Goal: Information Seeking & Learning: Get advice/opinions

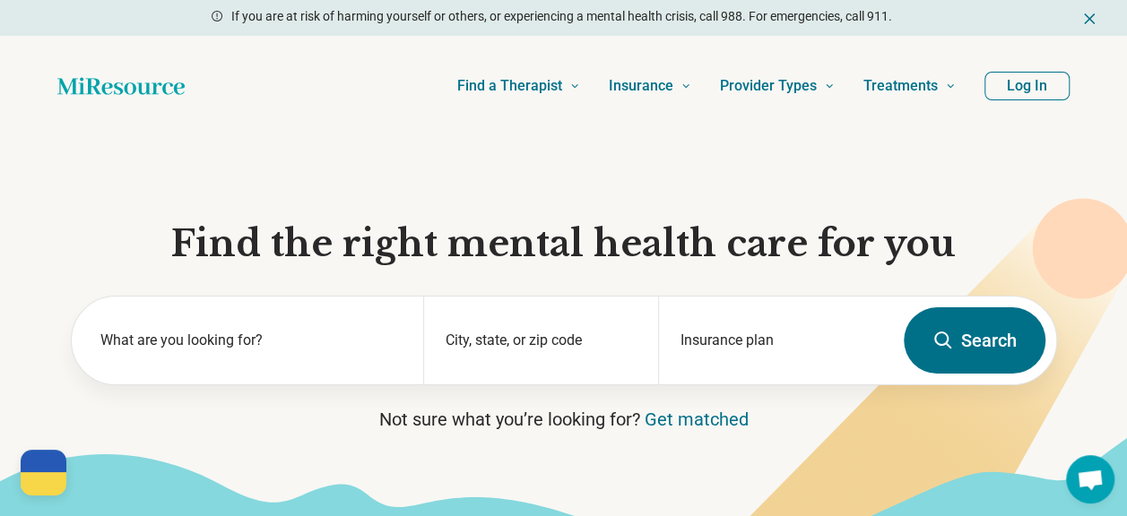
scroll to position [90, 0]
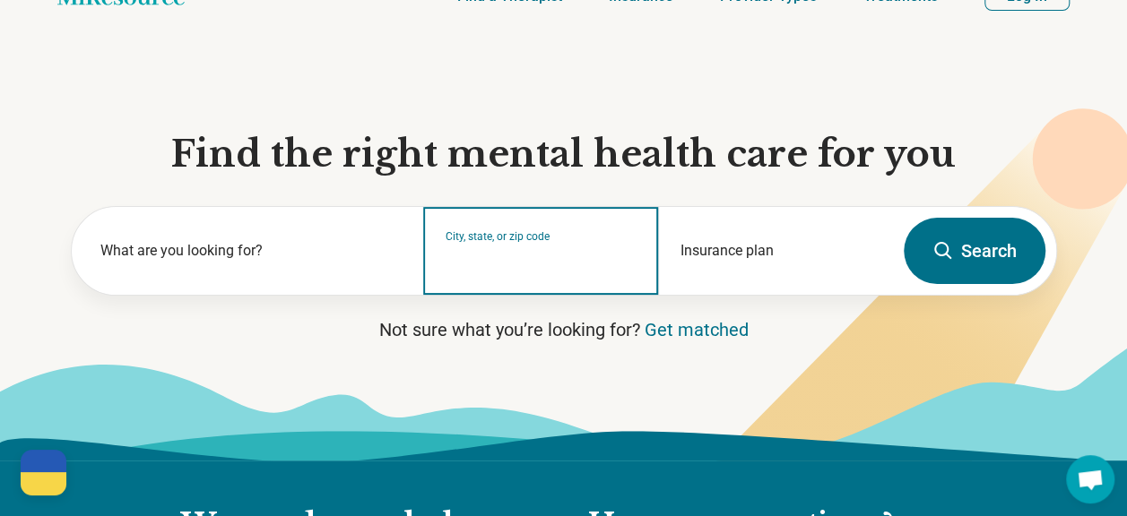
click at [497, 266] on input "City, state, or zip code" at bounding box center [540, 263] width 191 height 22
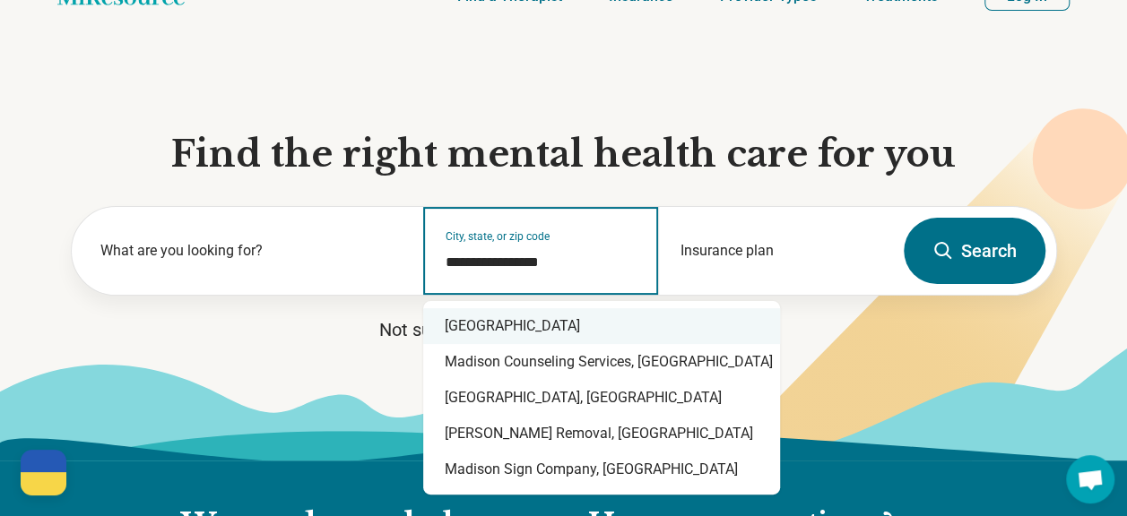
click at [559, 330] on div "Madison, WI 53715" at bounding box center [601, 326] width 357 height 36
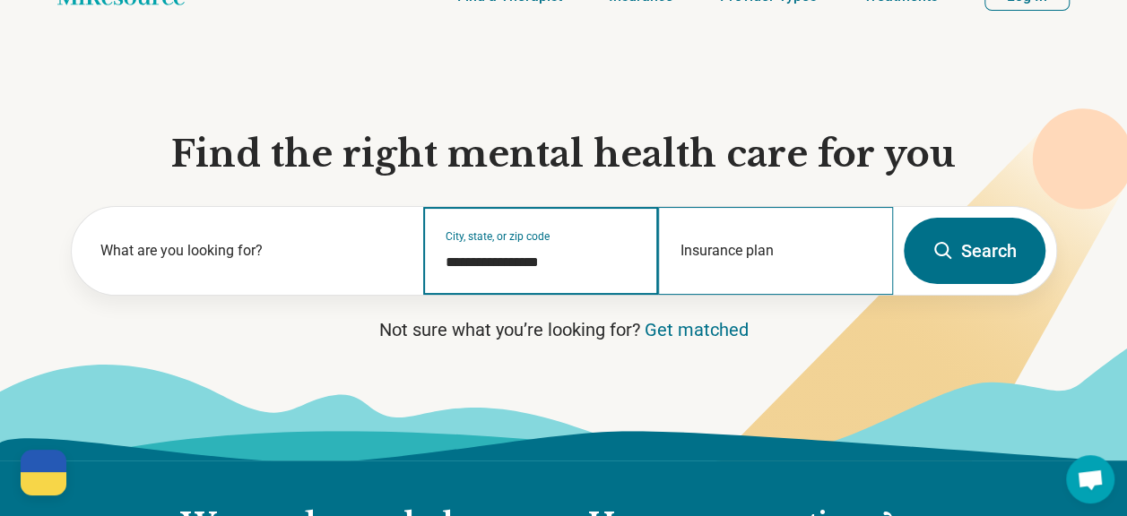
type input "**********"
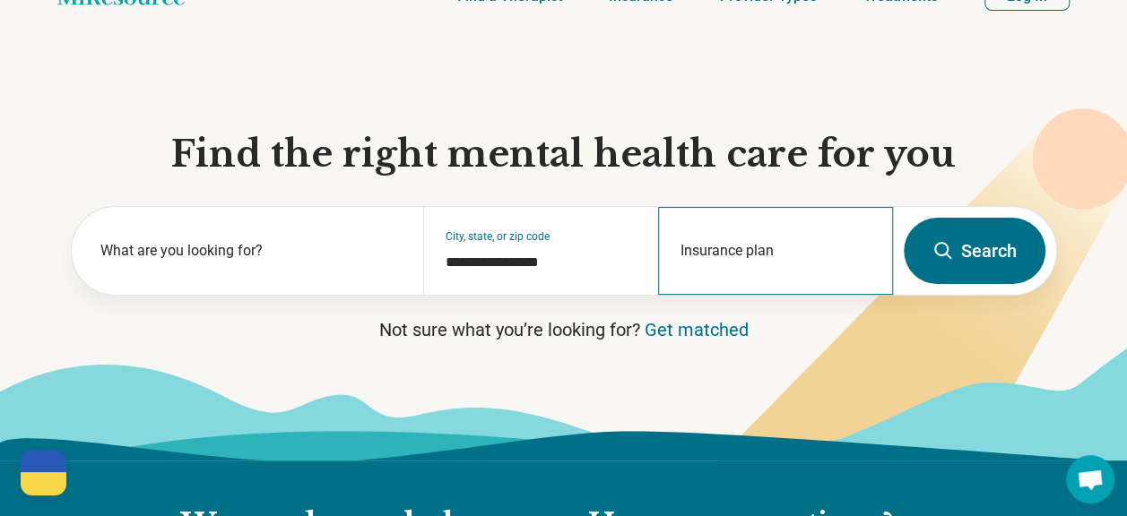
click at [737, 242] on div "Insurance plan" at bounding box center [775, 251] width 235 height 88
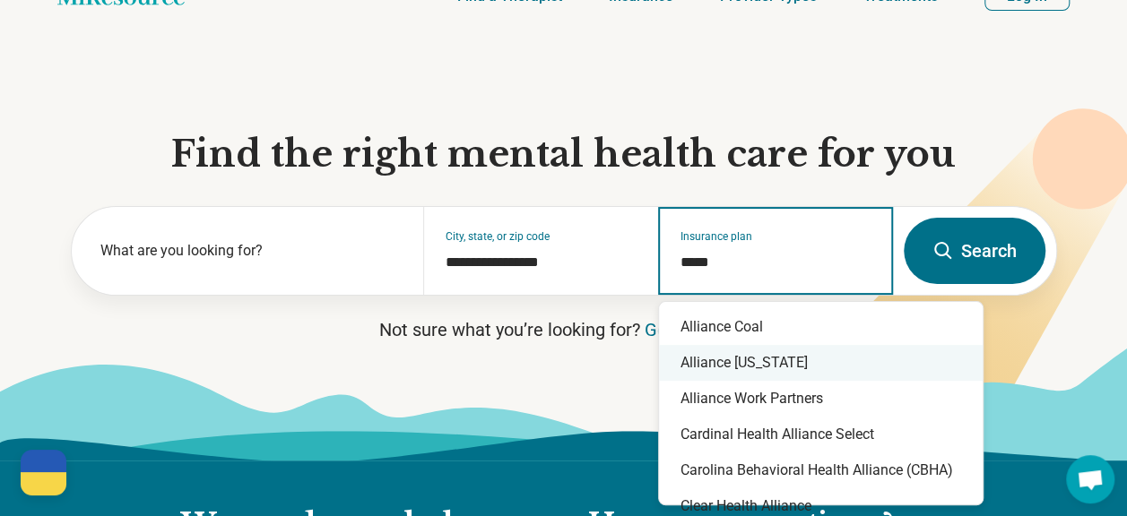
click at [834, 363] on div "Alliance Wisconsin" at bounding box center [821, 363] width 324 height 36
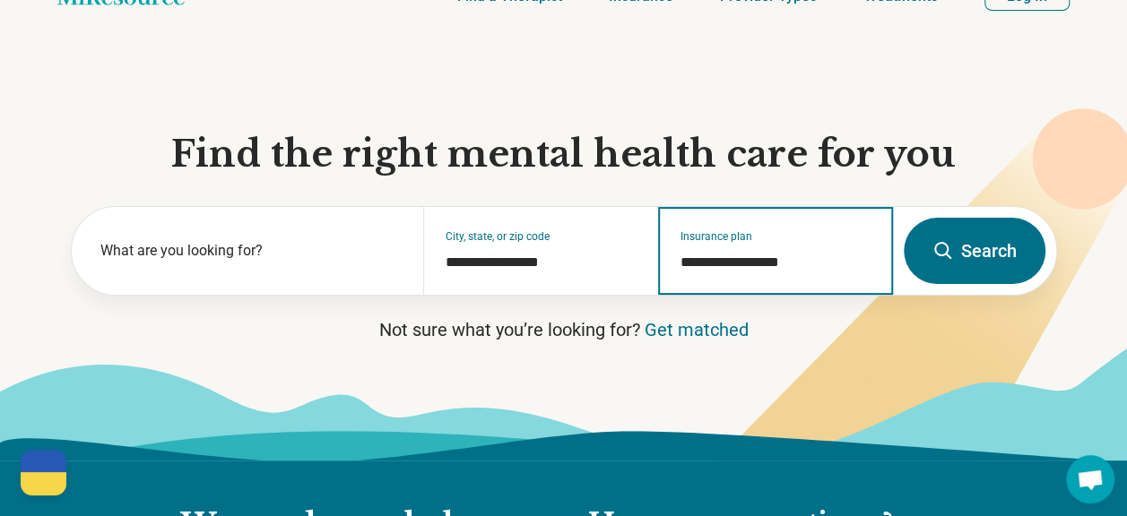
type input "**********"
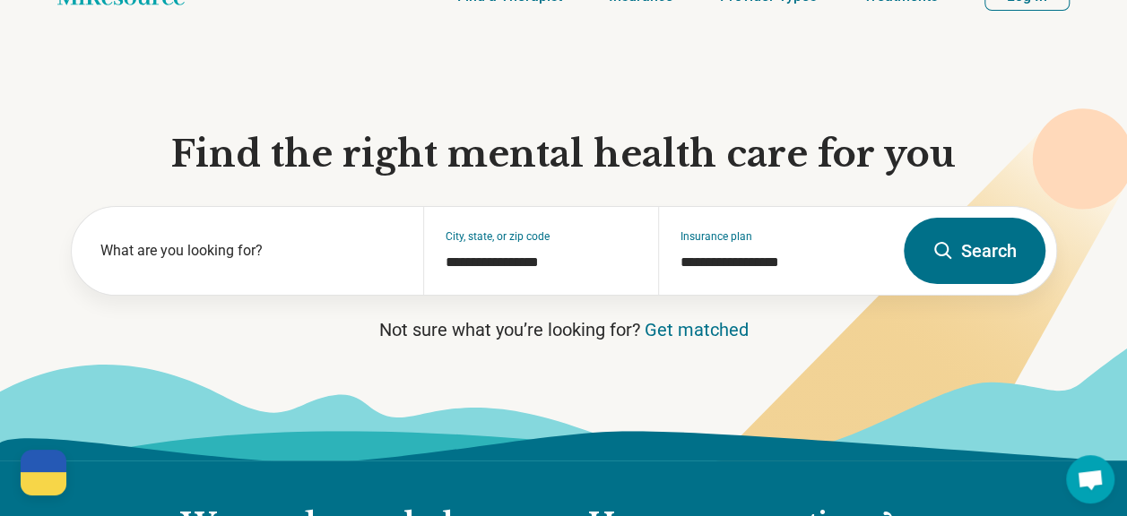
click at [961, 255] on button "Search" at bounding box center [974, 251] width 142 height 66
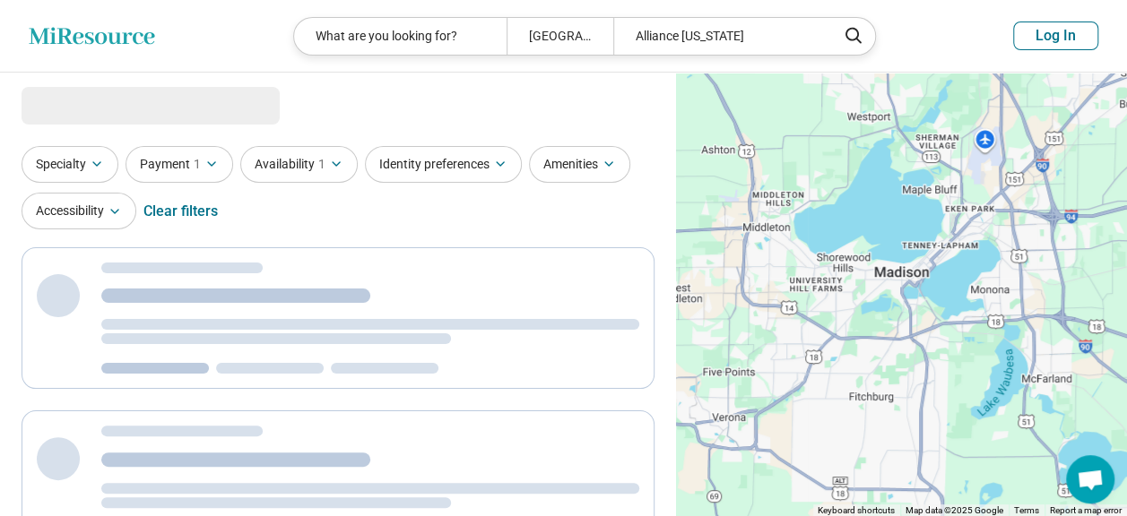
select select "***"
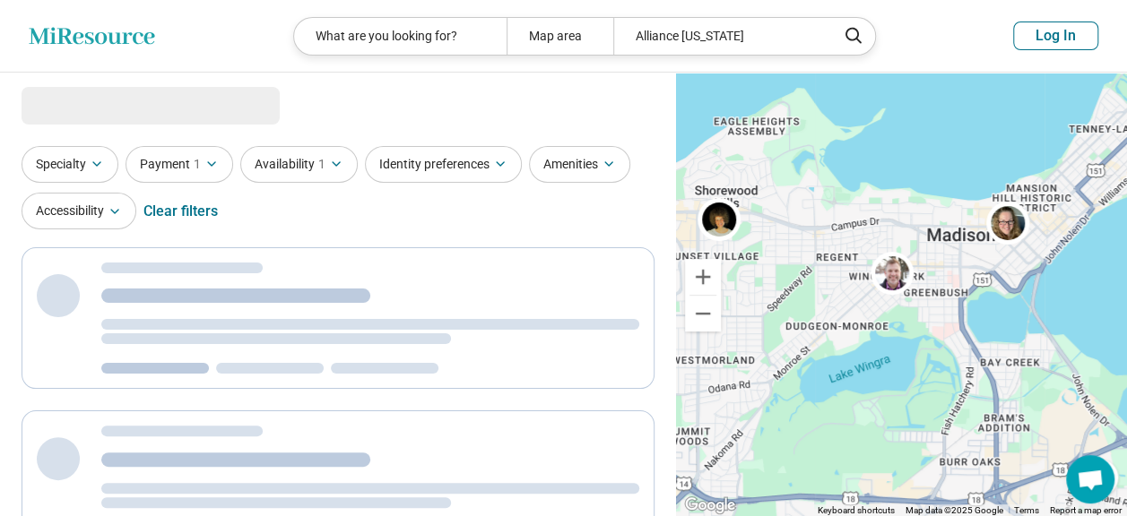
drag, startPoint x: 828, startPoint y: 232, endPoint x: 1117, endPoint y: 385, distance: 326.8
click at [1117, 385] on div at bounding box center [901, 295] width 451 height 445
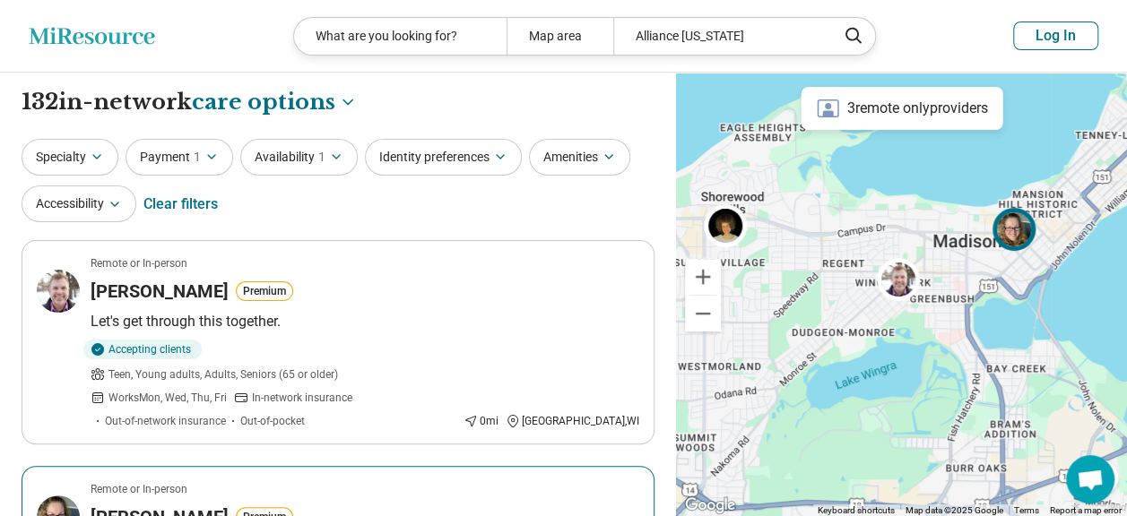
click at [1013, 240] on img at bounding box center [1013, 229] width 43 height 43
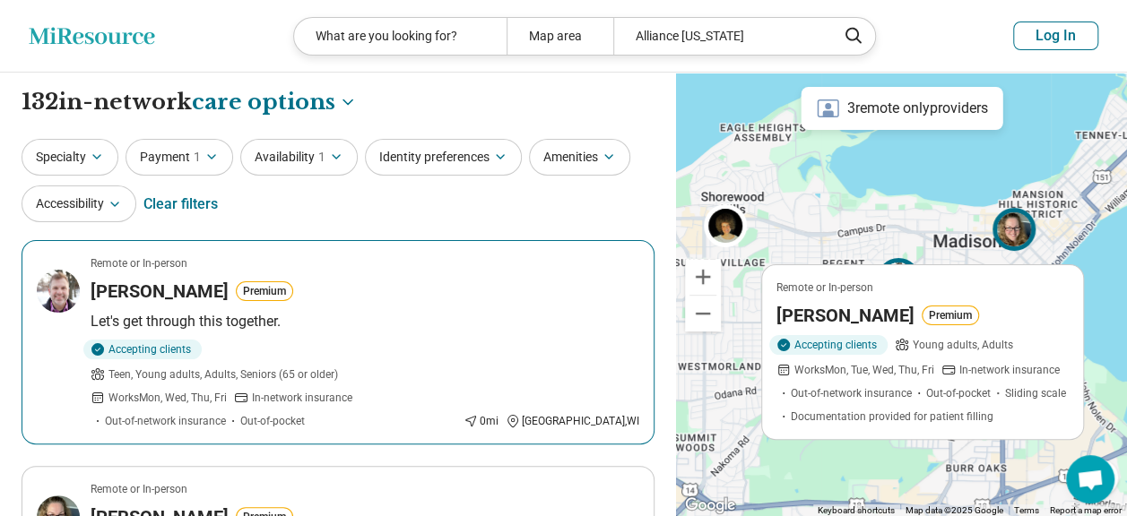
scroll to position [90, 0]
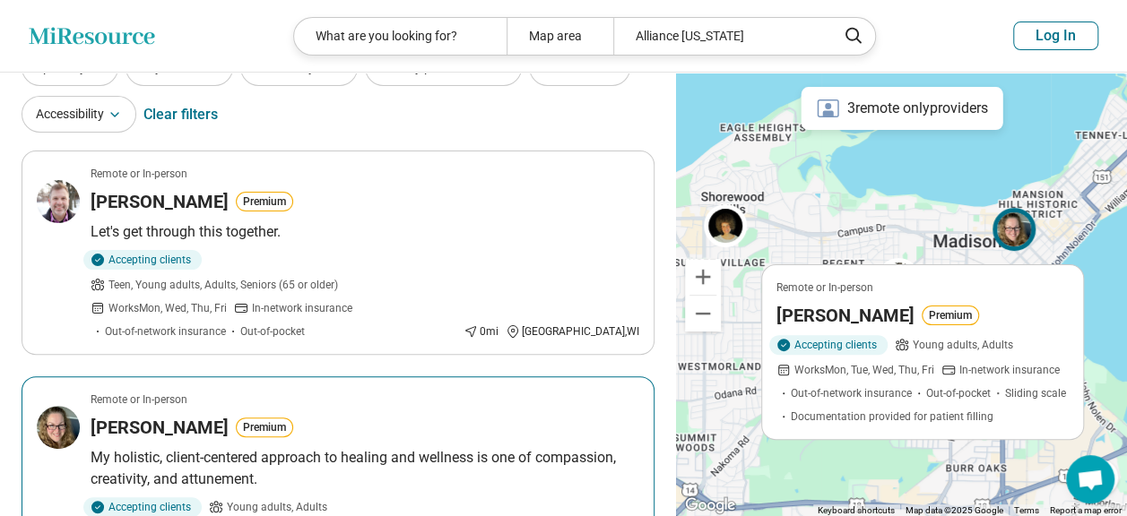
click at [344, 388] on article "Remote or In-person Julie Collins Premium My holistic, client-centered approach…" at bounding box center [338, 489] width 633 height 226
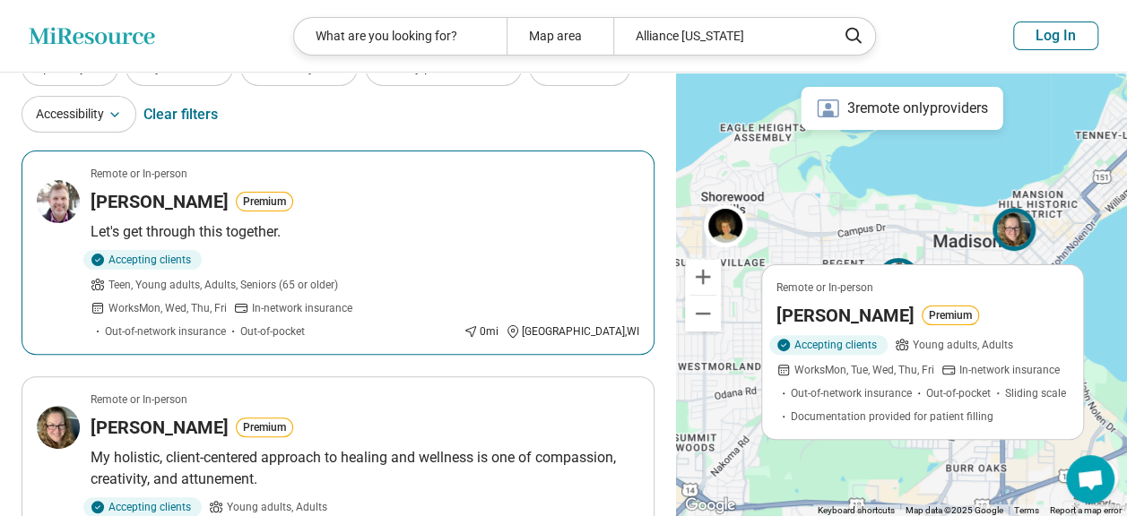
click at [424, 202] on div "James Niemeier Premium" at bounding box center [365, 201] width 549 height 25
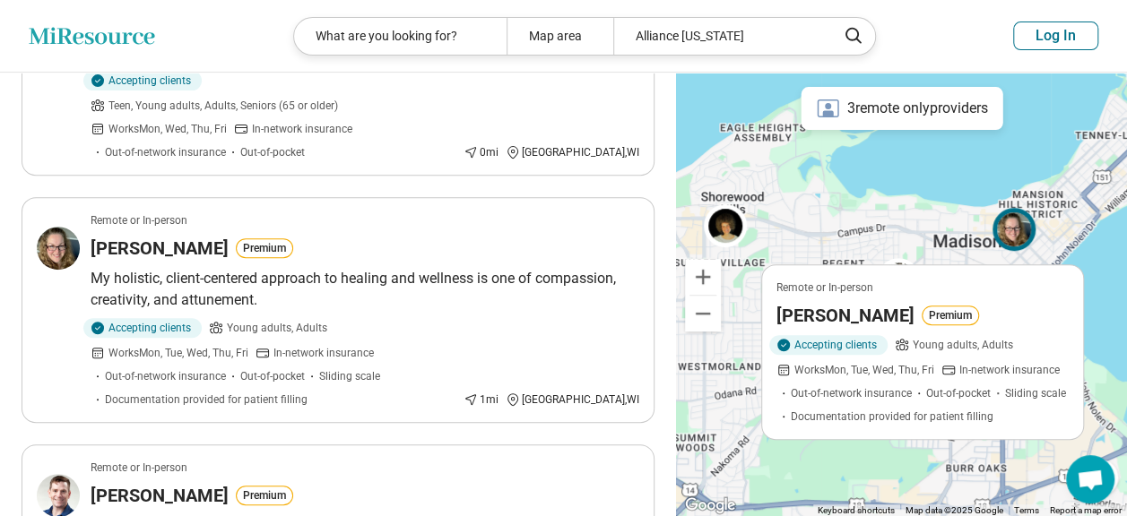
scroll to position [359, 0]
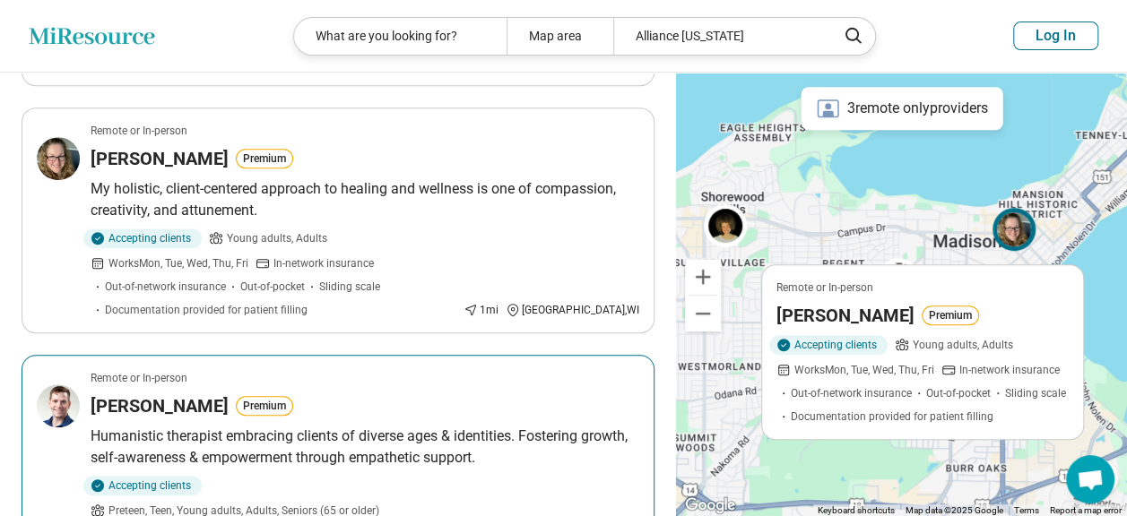
click at [424, 393] on div "Anthony Utrie Premium" at bounding box center [365, 405] width 549 height 25
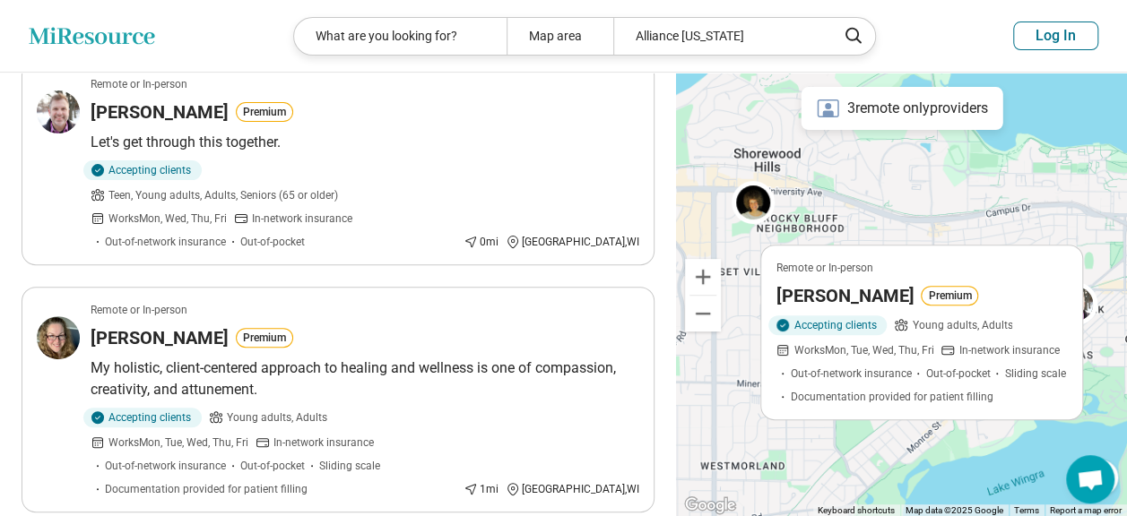
scroll to position [90, 0]
